Goal: Transaction & Acquisition: Purchase product/service

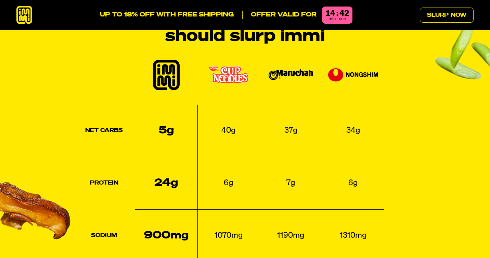
scroll to position [828, 0]
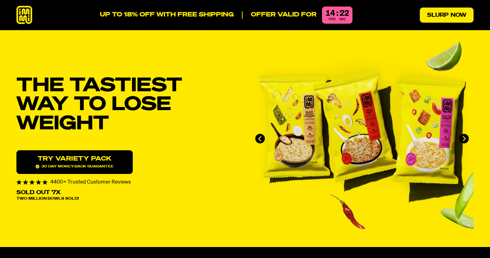
click at [433, 15] on link "Slurp Now" at bounding box center [447, 15] width 54 height 15
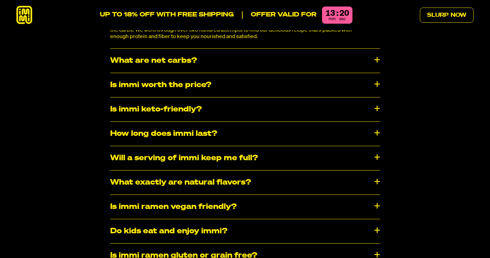
scroll to position [3653, 0]
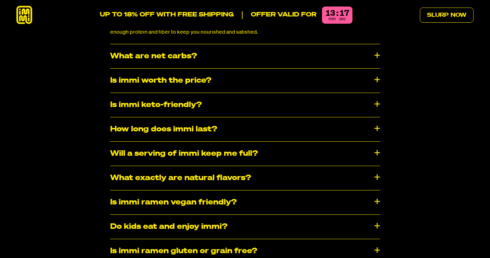
click at [346, 190] on div "Is immi ramen vegan friendly?" at bounding box center [245, 202] width 270 height 24
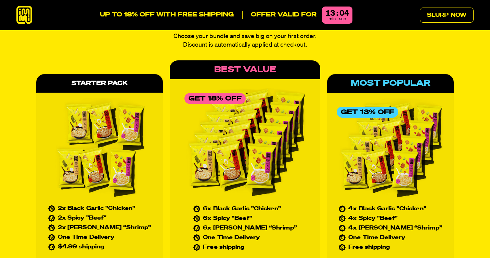
scroll to position [3066, 0]
